Goal: Task Accomplishment & Management: Use online tool/utility

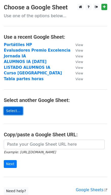
click at [19, 111] on link "Select..." at bounding box center [13, 111] width 19 height 8
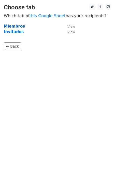
click at [14, 25] on strong "Miembros" at bounding box center [14, 26] width 21 height 5
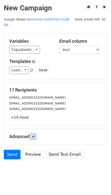
click at [33, 135] on icon at bounding box center [33, 136] width 3 height 3
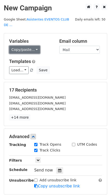
click at [17, 46] on link "Copy/paste..." at bounding box center [24, 50] width 31 height 8
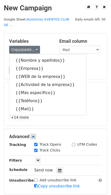
click at [51, 39] on h5 "Variables" at bounding box center [30, 42] width 43 height 6
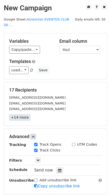
click at [22, 115] on link "+14 more" at bounding box center [19, 118] width 21 height 6
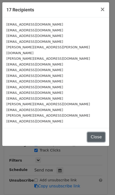
click at [94, 133] on button "Close" at bounding box center [96, 138] width 18 height 10
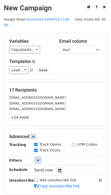
click at [37, 159] on icon at bounding box center [38, 160] width 3 height 3
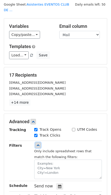
scroll to position [23, 0]
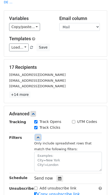
click at [39, 136] on icon at bounding box center [38, 137] width 3 height 3
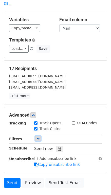
scroll to position [0, 0]
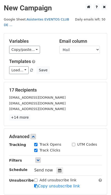
click at [58, 20] on link "Asistentes EVENTOS CLUB DE ..." at bounding box center [36, 22] width 65 height 10
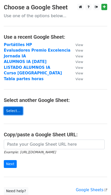
click at [12, 113] on link "Select..." at bounding box center [13, 111] width 19 height 8
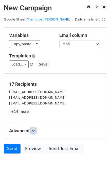
click at [33, 129] on link at bounding box center [33, 131] width 6 height 6
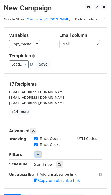
click at [39, 154] on icon at bounding box center [38, 154] width 3 height 3
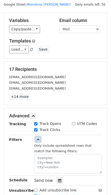
scroll to position [23, 0]
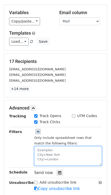
click at [44, 151] on textarea at bounding box center [68, 157] width 68 height 20
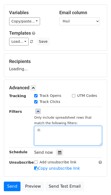
type textarea "F"
type textarea "Filtro=Si"
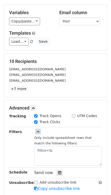
click at [27, 130] on div "Filters" at bounding box center [17, 147] width 25 height 37
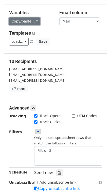
click at [33, 21] on link "Copy/paste..." at bounding box center [24, 21] width 31 height 8
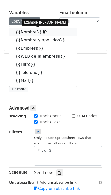
click at [31, 30] on link "{{Nombre}}" at bounding box center [42, 32] width 67 height 8
